Goal: Information Seeking & Learning: Learn about a topic

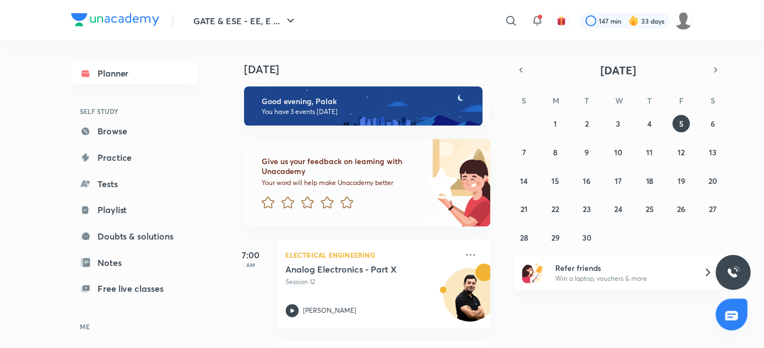
scroll to position [203, 0]
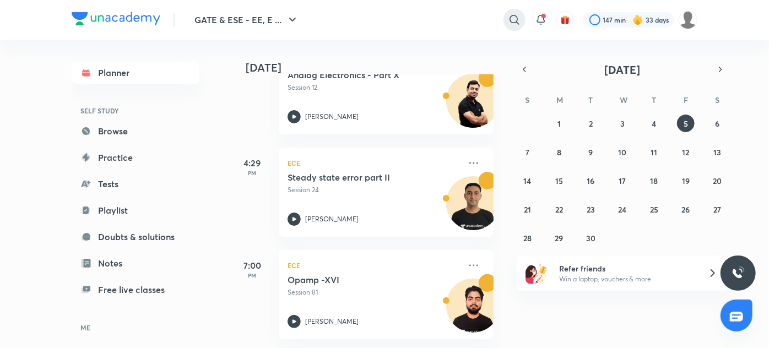
click at [515, 17] on icon at bounding box center [514, 19] width 13 height 13
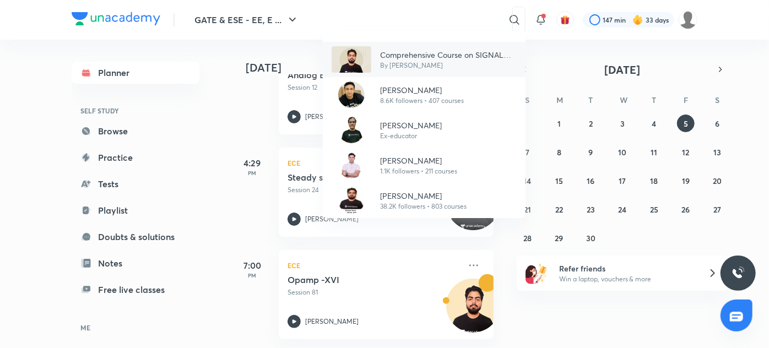
click at [404, 56] on p "Comprehensive Course on SIGNAL SYSTEM ECE/EE/IN" at bounding box center [448, 55] width 137 height 12
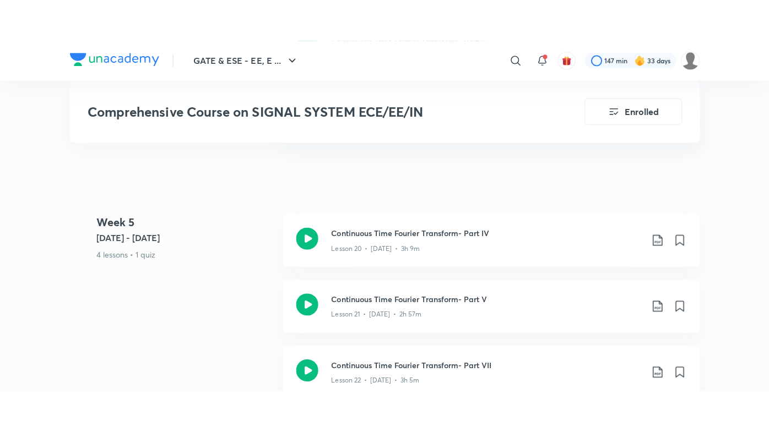
scroll to position [2199, 0]
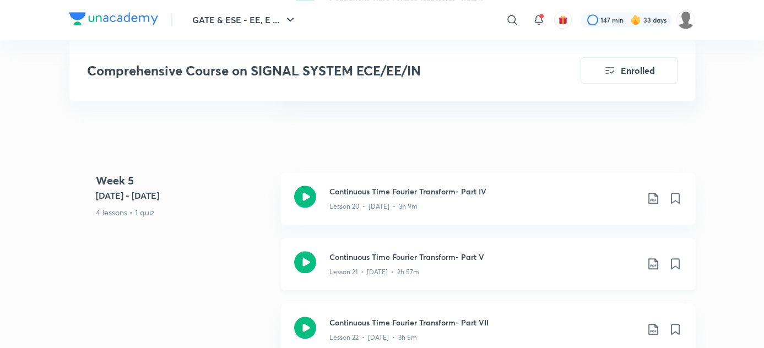
click at [324, 270] on div "Continuous Time Fourier Transform- Part V Lesson 21 • [DATE] • 2h 57m" at bounding box center [488, 264] width 414 height 52
click at [377, 280] on div "Continuous Time Fourier Transform- Part V Lesson 21 • [DATE] • 2h 57m" at bounding box center [488, 264] width 414 height 52
